Goal: Task Accomplishment & Management: Manage account settings

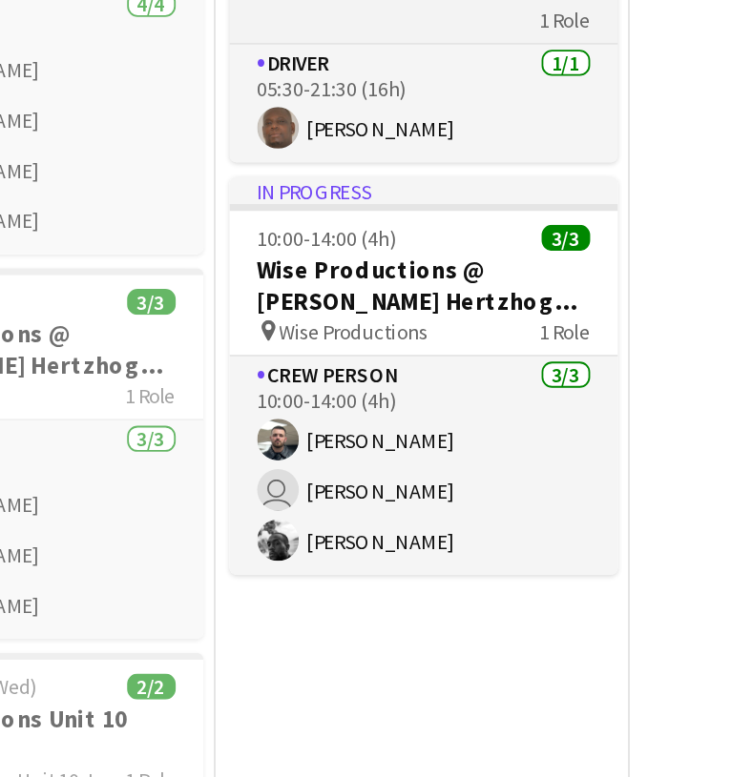
scroll to position [6, 0]
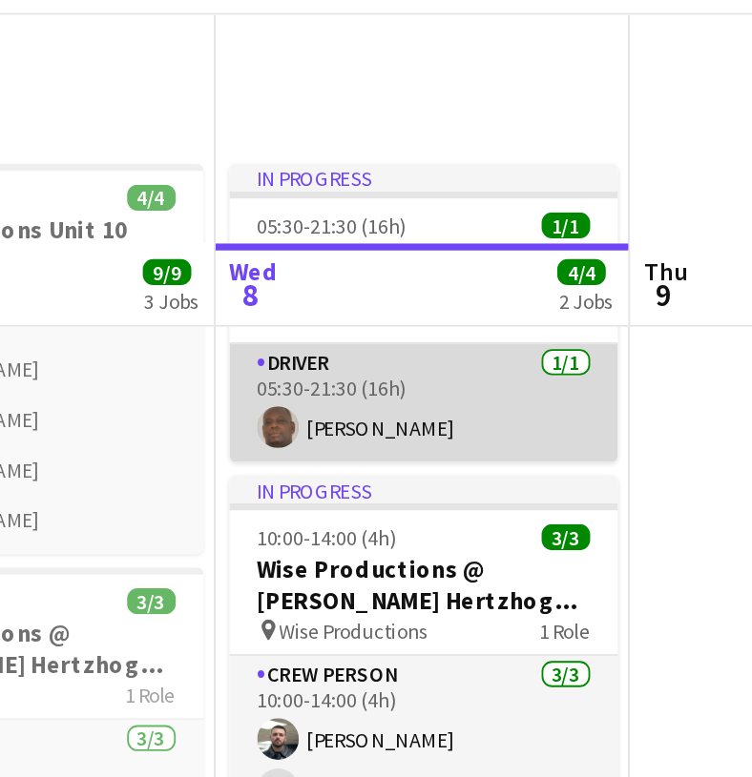
click at [236, 315] on app-card-role "Driver [DATE] 05:30-21:30 (16h) [PERSON_NAME]" at bounding box center [343, 347] width 214 height 65
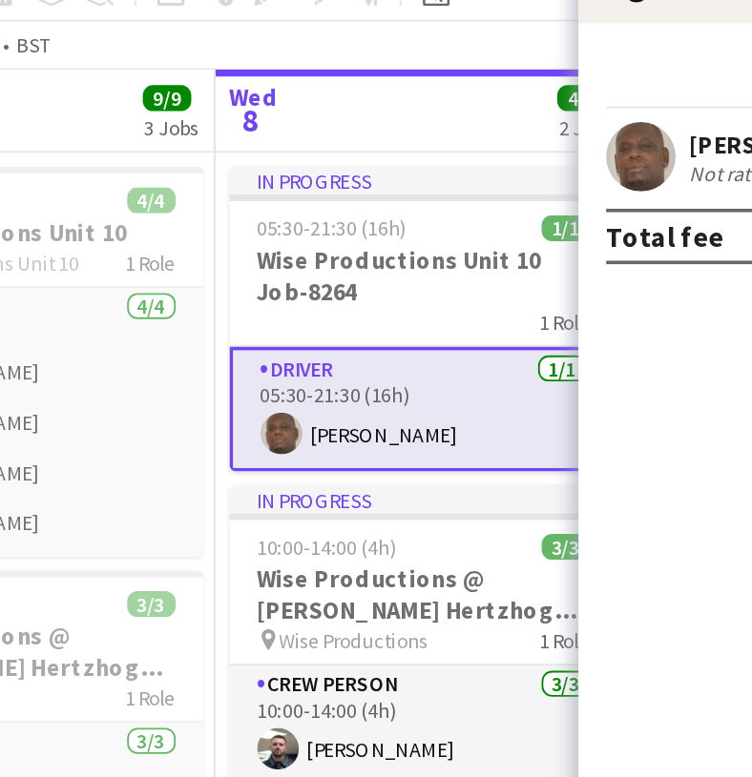
scroll to position [0, 0]
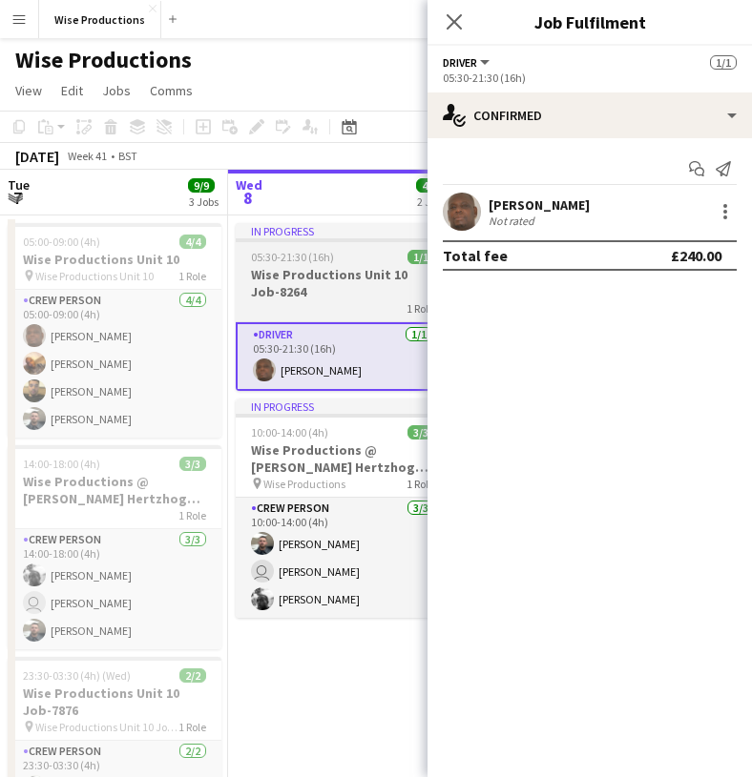
click at [321, 290] on h3 "Wise Productions Unit 10 Job-8264" at bounding box center [343, 283] width 214 height 34
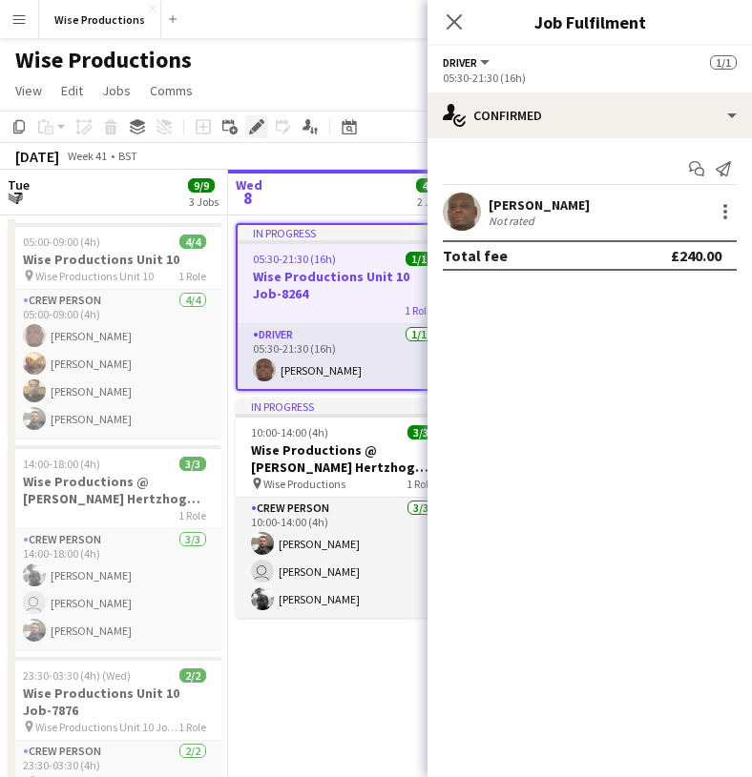
click at [261, 129] on icon "Edit" at bounding box center [256, 126] width 15 height 15
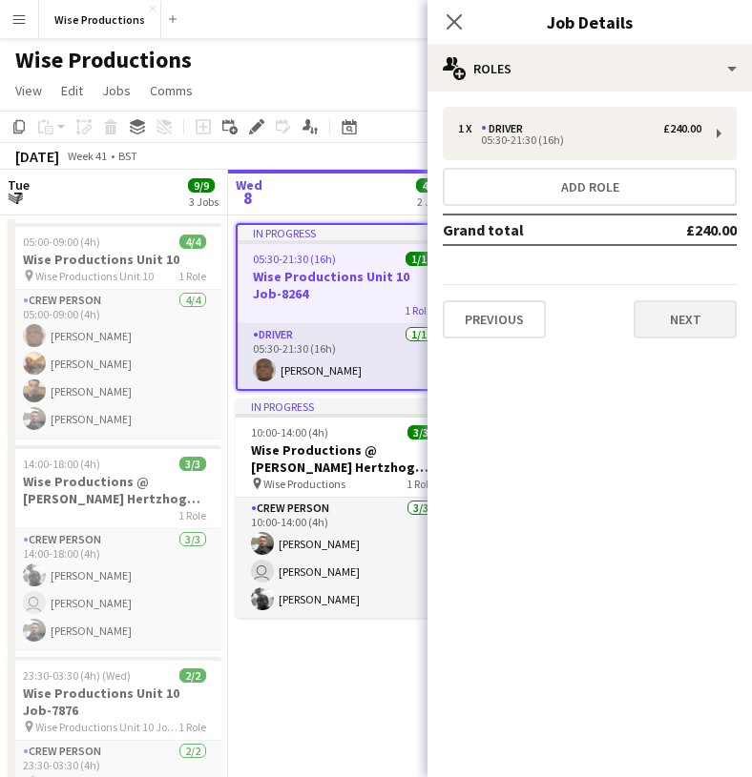
click at [665, 322] on button "Next" at bounding box center [684, 319] width 103 height 38
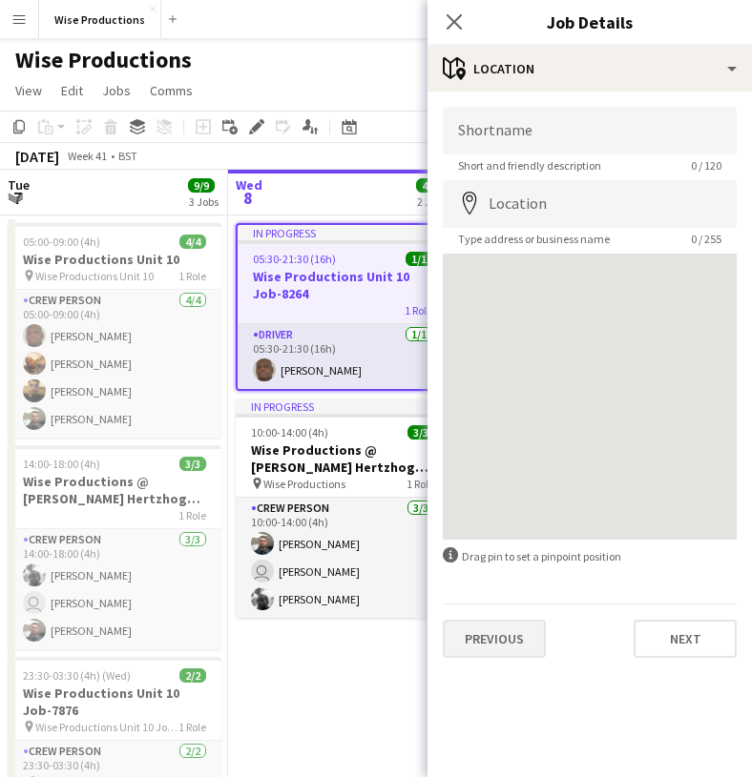
click at [491, 626] on button "Previous" at bounding box center [494, 639] width 103 height 38
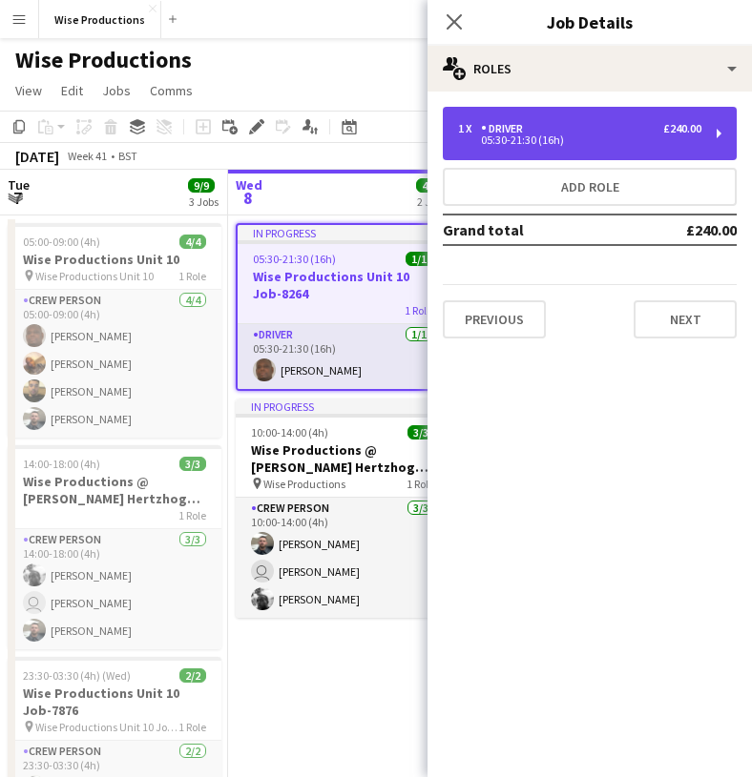
click at [513, 140] on div "05:30-21:30 (16h)" at bounding box center [579, 140] width 243 height 10
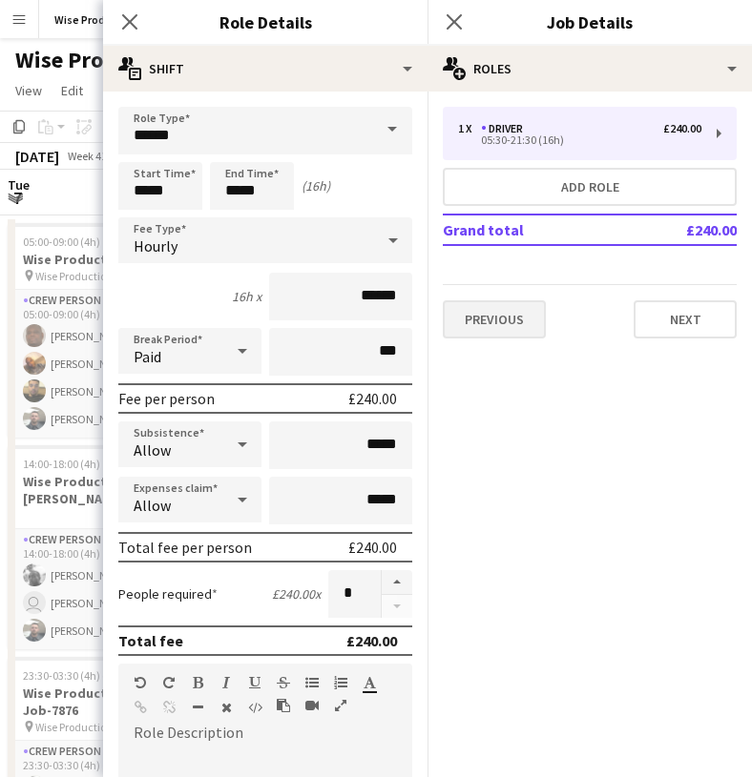
click at [511, 319] on button "Previous" at bounding box center [494, 319] width 103 height 38
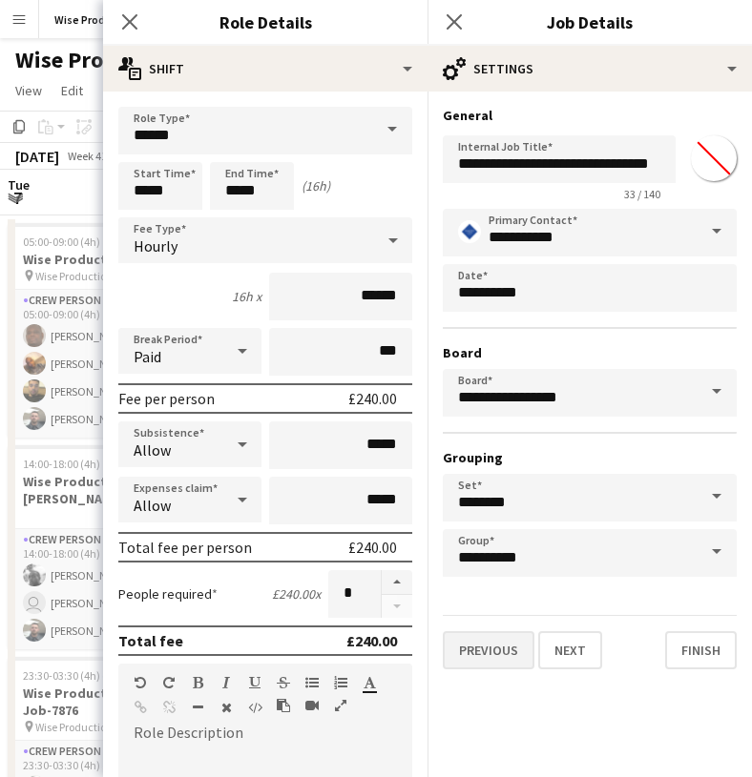
click at [494, 654] on button "Previous" at bounding box center [489, 650] width 92 height 38
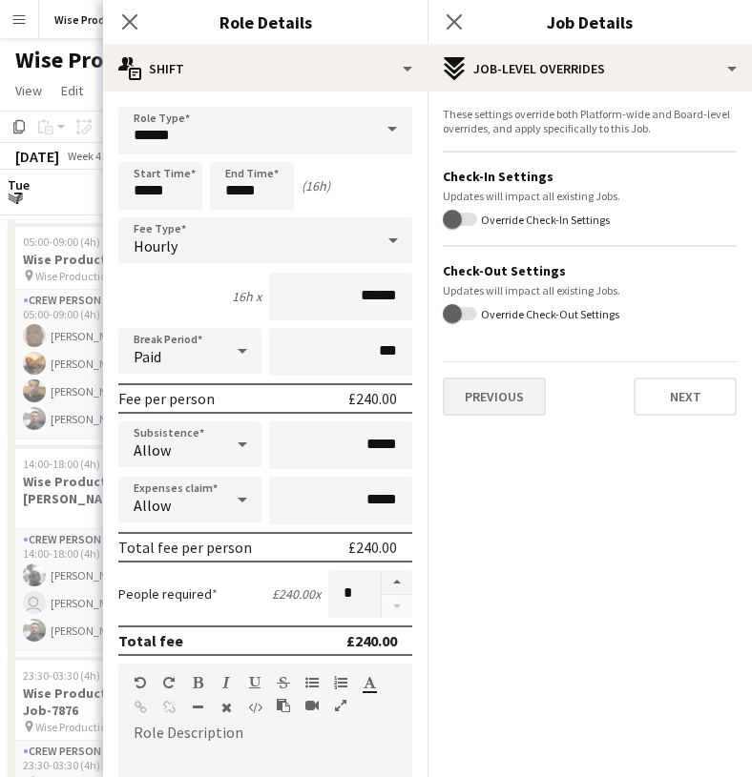
click at [512, 393] on button "Previous" at bounding box center [494, 397] width 103 height 38
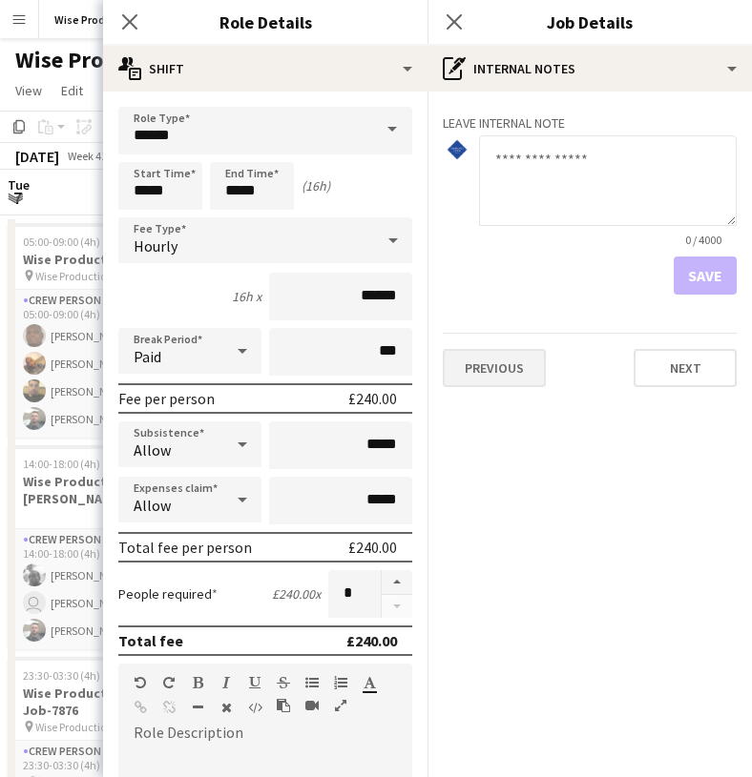
click at [509, 379] on button "Previous" at bounding box center [494, 368] width 103 height 38
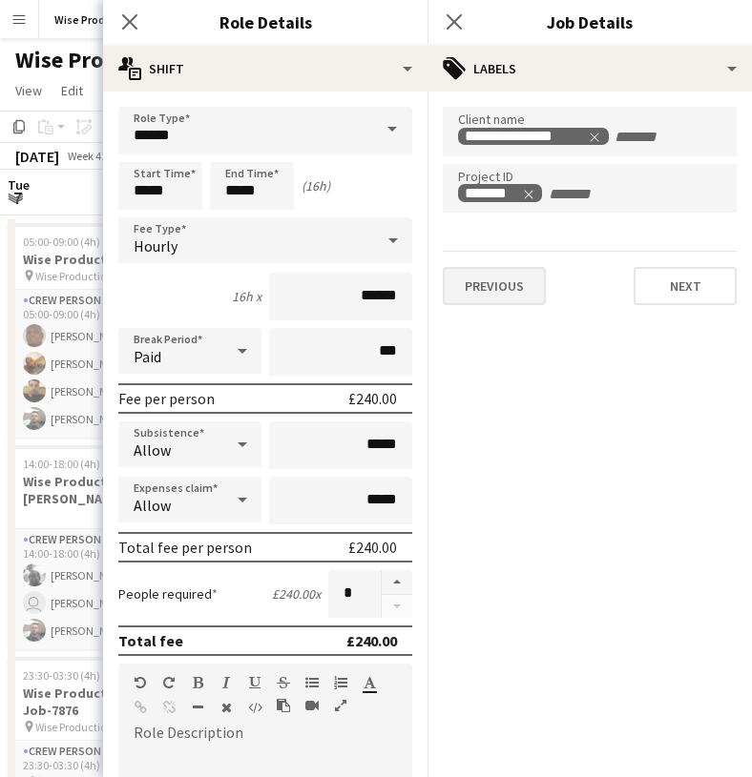
click at [506, 296] on button "Previous" at bounding box center [494, 286] width 103 height 38
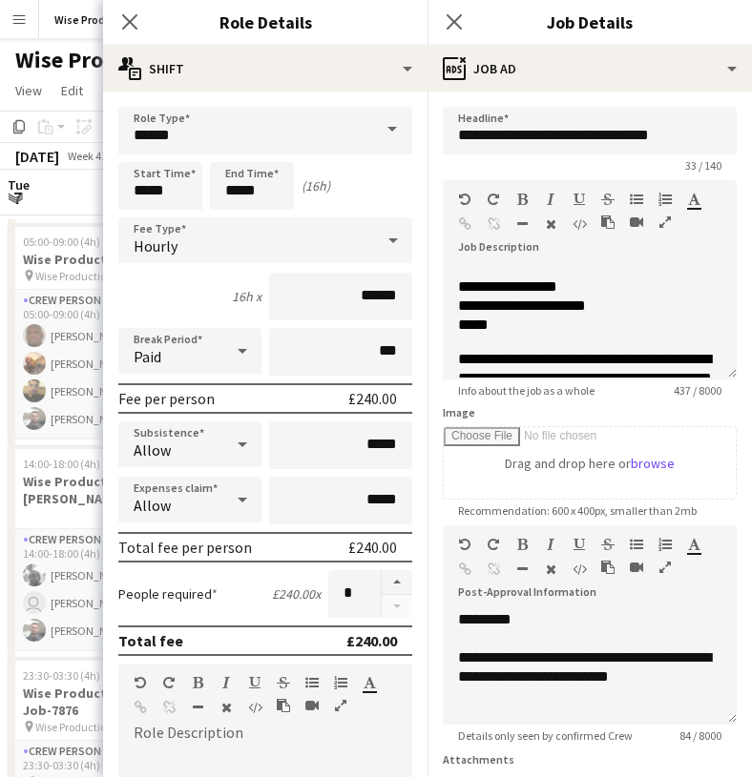
scroll to position [292, 0]
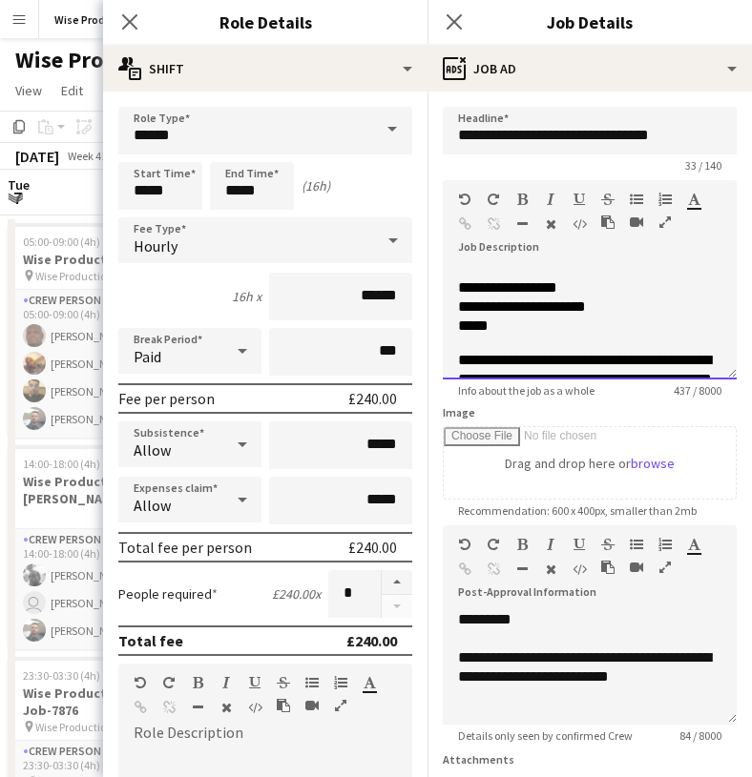
click at [499, 330] on p "**********" at bounding box center [589, 287] width 263 height 95
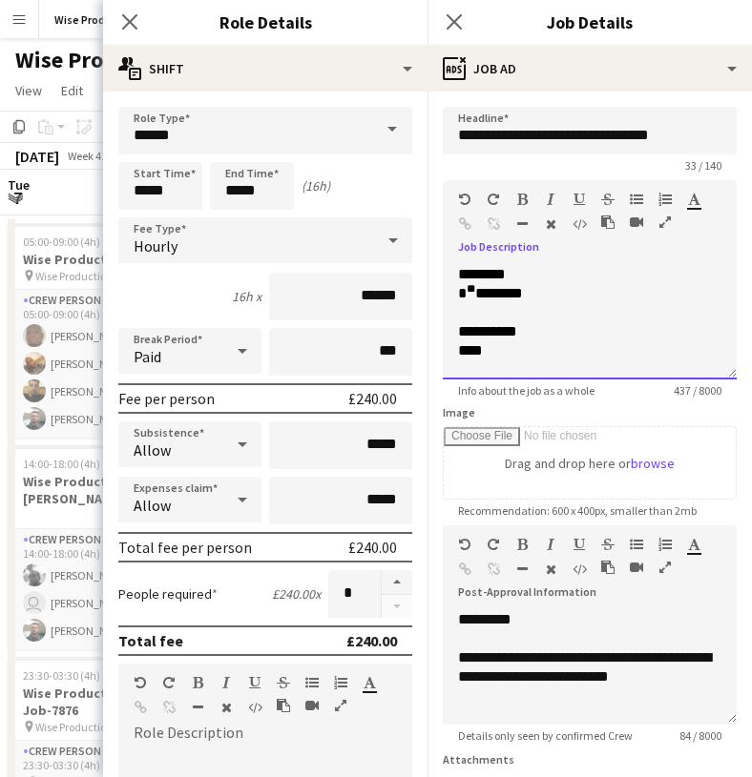
scroll to position [0, 0]
click at [455, 23] on icon at bounding box center [453, 21] width 18 height 18
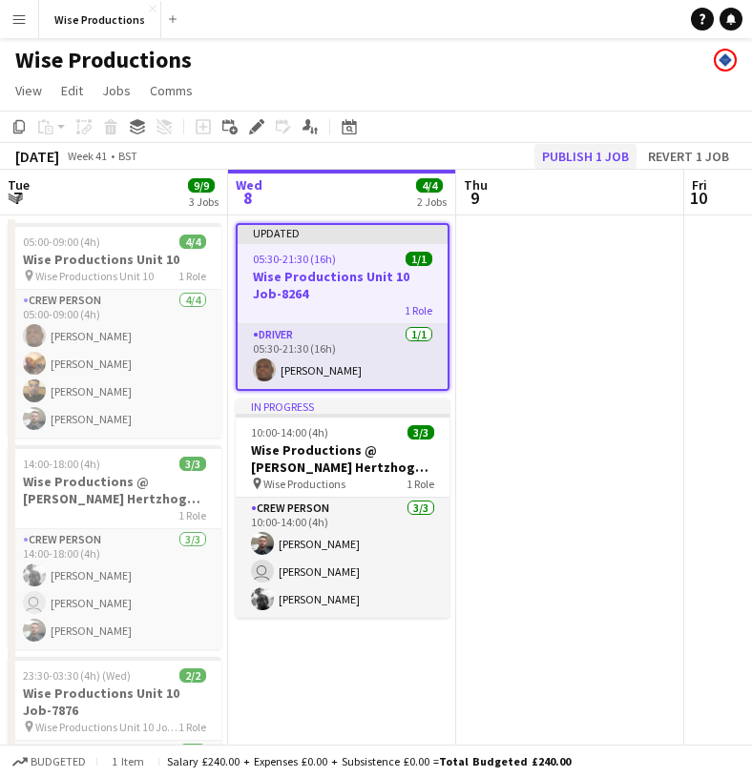
click at [586, 155] on button "Publish 1 job" at bounding box center [585, 156] width 102 height 25
